Goal: Use online tool/utility: Utilize a website feature to perform a specific function

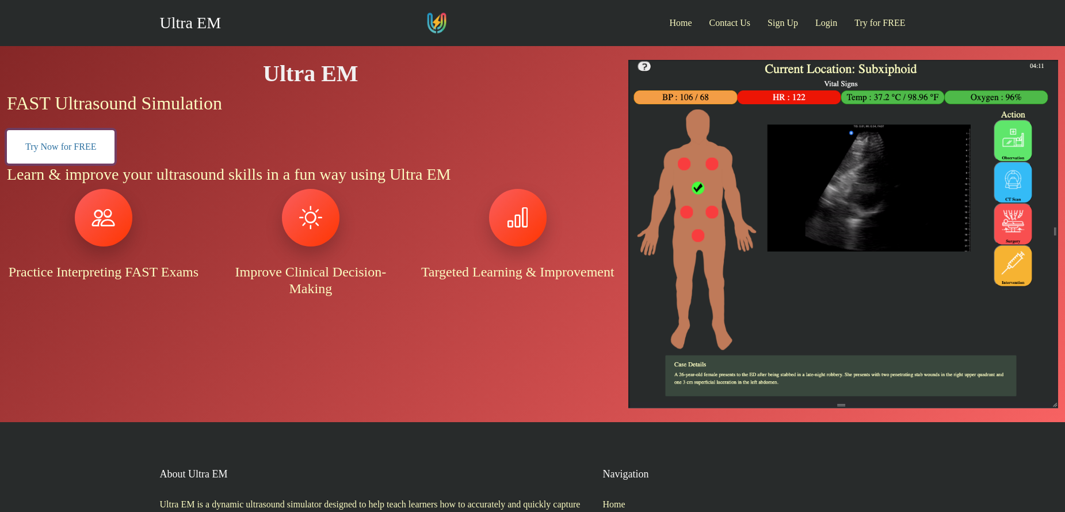
click at [95, 140] on link "Try Now for FREE" at bounding box center [61, 146] width 108 height 33
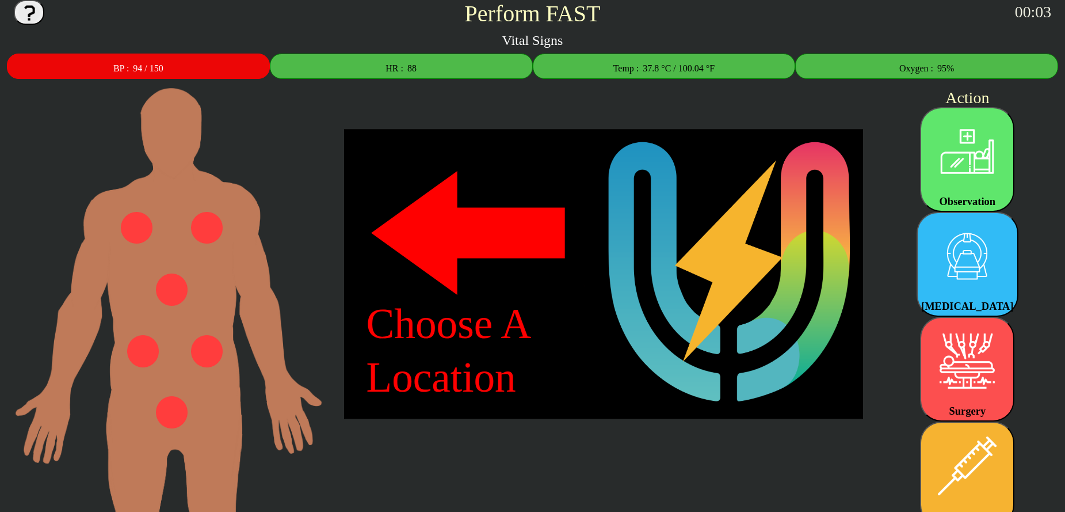
click at [142, 353] on img at bounding box center [143, 351] width 32 height 32
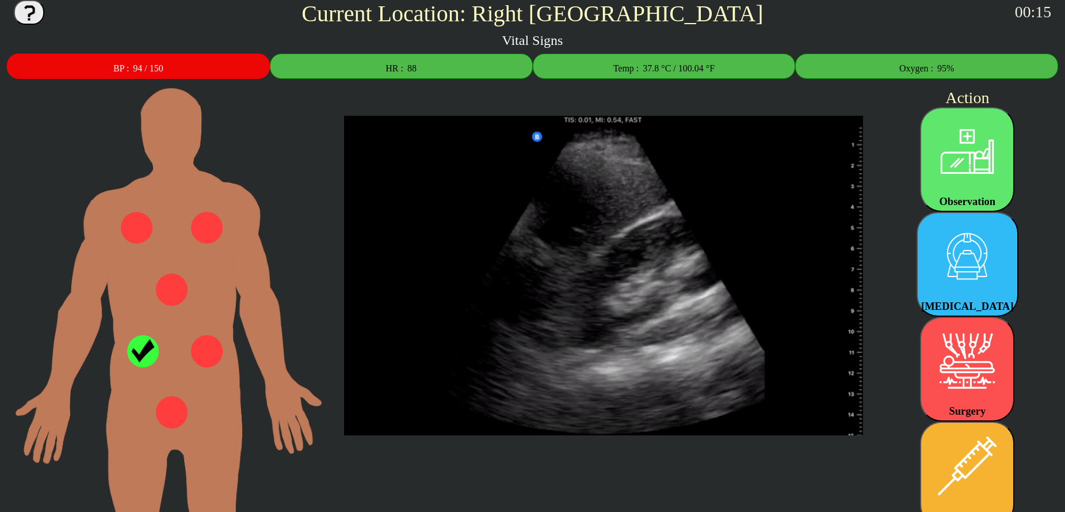
click at [435, 70] on div "HR : 88" at bounding box center [401, 66] width 263 height 25
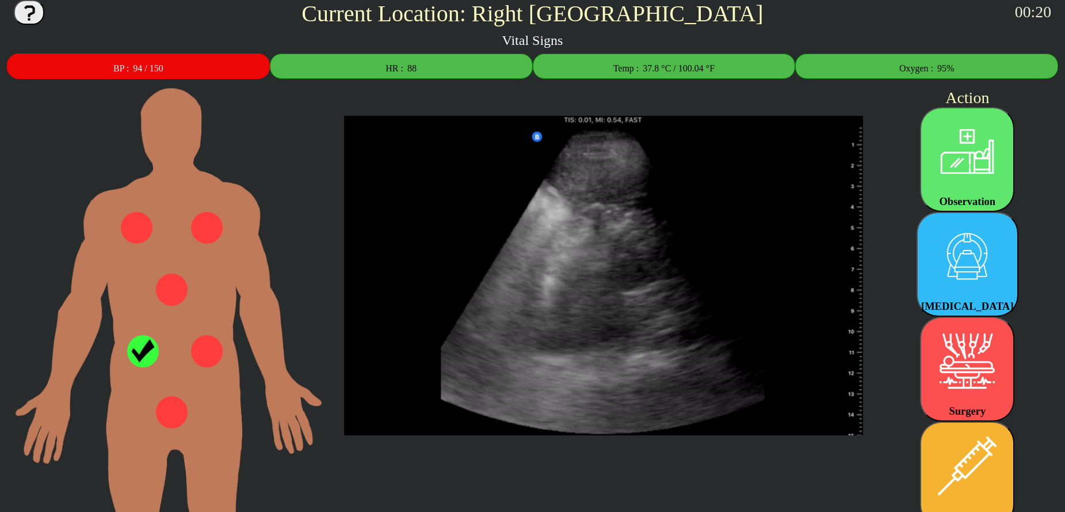
click at [176, 290] on img at bounding box center [172, 289] width 32 height 32
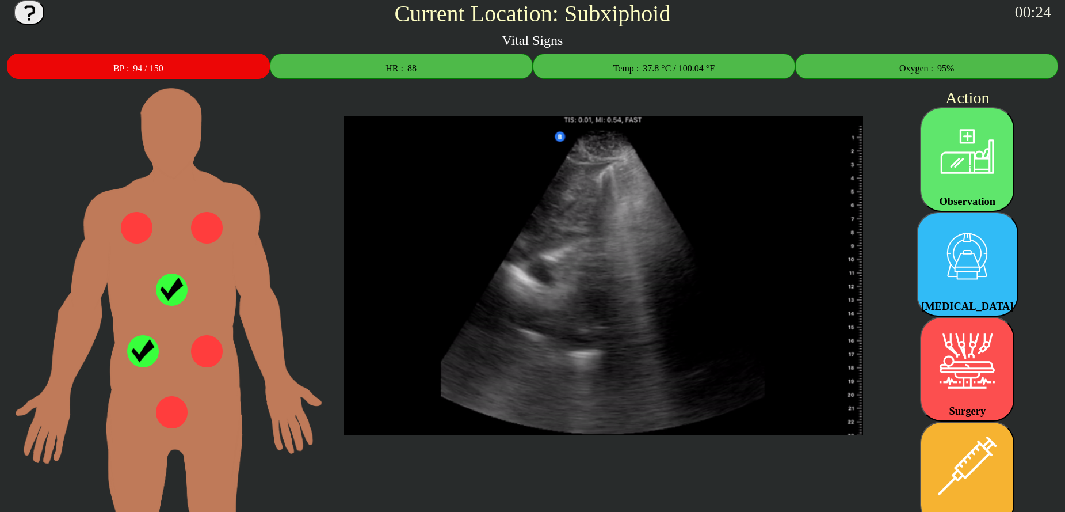
click at [176, 290] on img at bounding box center [172, 289] width 32 height 32
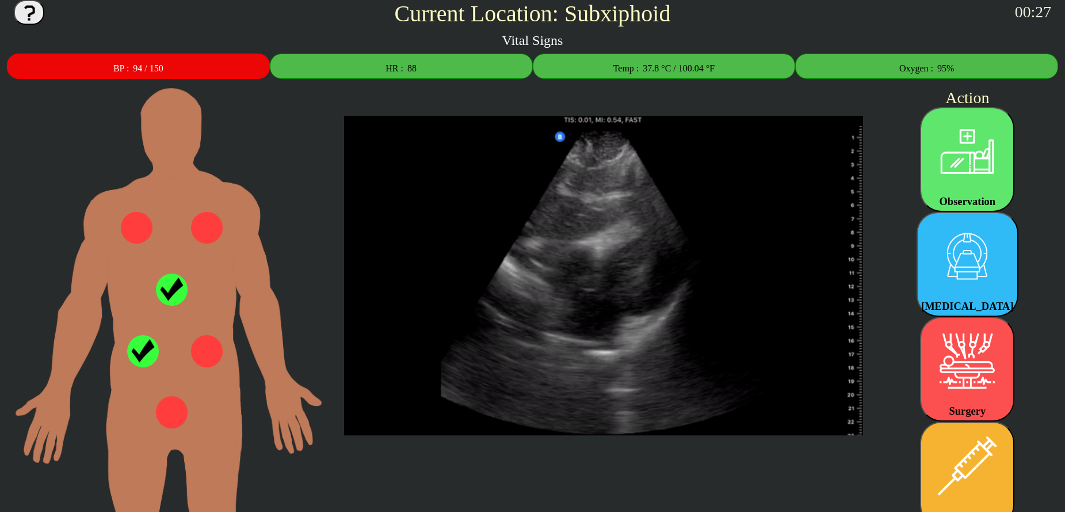
click at [988, 253] on img at bounding box center [967, 256] width 85 height 85
